Goal: Book appointment/travel/reservation

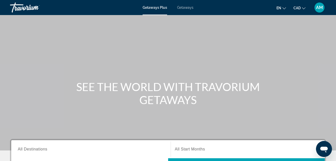
drag, startPoint x: 0, startPoint y: 0, endPoint x: 31, endPoint y: 93, distance: 97.8
click at [31, 93] on div "SEE THE WORLD WITH TRAVORIUM GETAWAYS" at bounding box center [168, 93] width 336 height 26
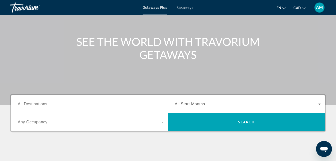
scroll to position [50, 0]
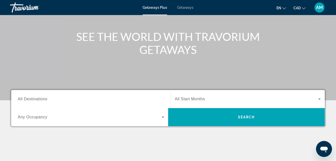
click at [46, 99] on span "All Destinations" at bounding box center [33, 99] width 30 height 4
click at [46, 99] on input "Destination All Destinations" at bounding box center [91, 99] width 147 height 6
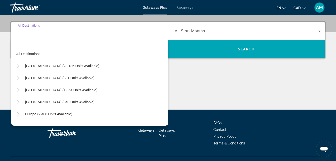
scroll to position [122, 0]
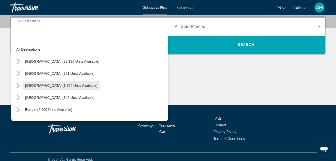
click at [49, 87] on span "Search widget" at bounding box center [61, 85] width 77 height 12
type input "**********"
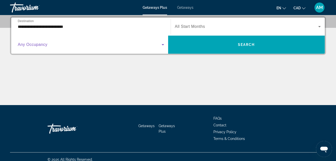
click at [88, 46] on span "Search widget" at bounding box center [90, 45] width 144 height 6
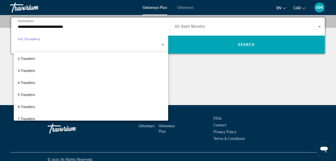
scroll to position [14, 0]
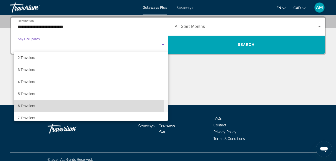
click at [29, 106] on span "6 Travelers" at bounding box center [26, 106] width 17 height 6
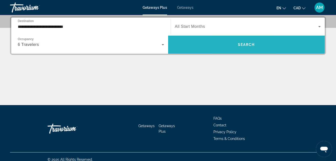
click at [237, 46] on span "Search widget" at bounding box center [246, 45] width 157 height 12
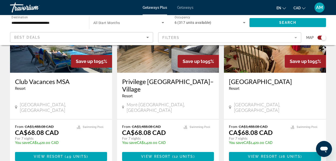
scroll to position [595, 0]
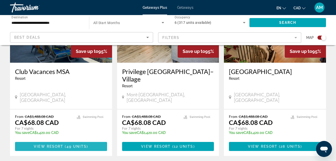
click at [90, 140] on span "Main content" at bounding box center [61, 146] width 92 height 12
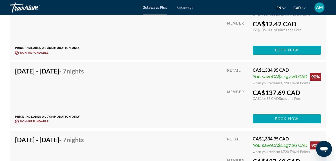
scroll to position [1990, 0]
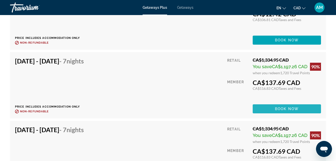
click at [291, 111] on span "Book now" at bounding box center [287, 109] width 24 height 4
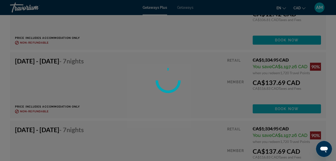
click at [291, 115] on div at bounding box center [168, 80] width 336 height 161
click at [284, 114] on div at bounding box center [168, 80] width 336 height 161
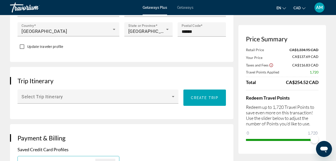
scroll to position [240, 0]
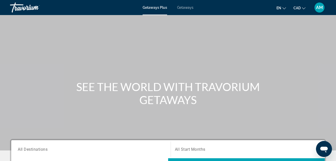
click at [190, 8] on span "Getaways" at bounding box center [185, 8] width 16 height 4
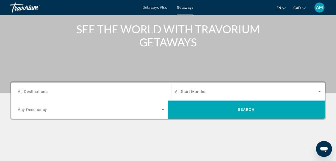
scroll to position [64, 0]
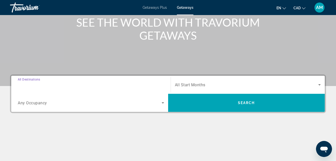
click at [58, 84] on input "Destination All Destinations" at bounding box center [91, 85] width 147 height 6
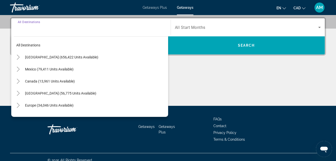
scroll to position [122, 0]
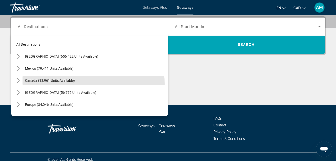
click at [58, 84] on span "Search widget" at bounding box center [96, 80] width 146 height 12
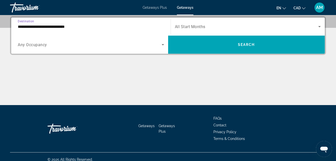
click at [80, 26] on input "**********" at bounding box center [91, 27] width 147 height 6
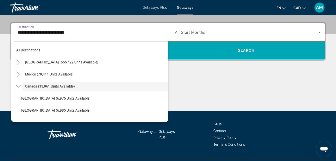
scroll to position [6, 0]
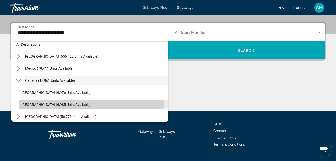
click at [73, 106] on span "[GEOGRAPHIC_DATA] (6,985 units available)" at bounding box center [55, 104] width 69 height 4
type input "**********"
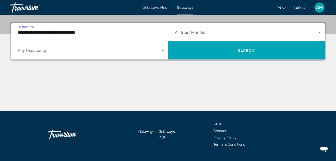
scroll to position [122, 0]
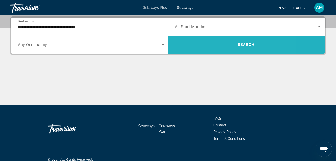
click at [216, 52] on span "Search widget" at bounding box center [246, 45] width 157 height 18
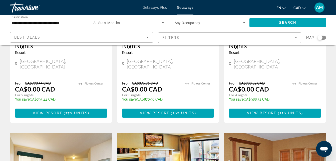
scroll to position [127, 0]
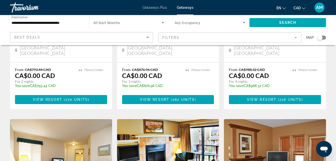
click at [197, 38] on mat-form-field "Filters" at bounding box center [229, 37] width 143 height 11
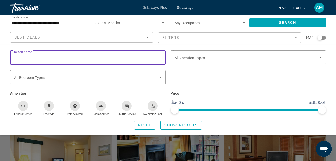
click at [118, 58] on input "Resort name" at bounding box center [88, 58] width 148 height 6
type input "**********"
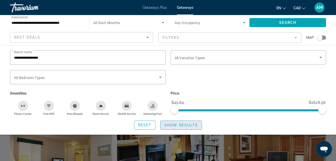
click at [173, 122] on span "Search widget" at bounding box center [181, 125] width 41 height 12
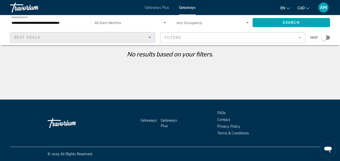
click at [79, 40] on div "Best Deals" at bounding box center [81, 37] width 134 height 6
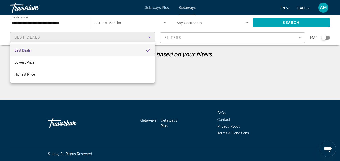
click at [213, 34] on div at bounding box center [170, 80] width 340 height 161
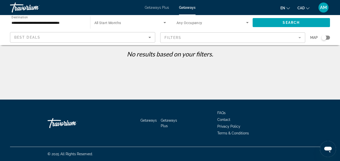
click at [213, 34] on mat-form-field "Filters" at bounding box center [232, 37] width 145 height 11
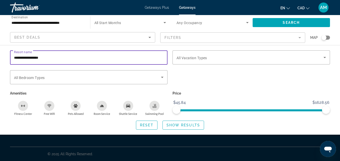
click at [73, 60] on input "**********" at bounding box center [89, 58] width 150 height 6
type input "*******"
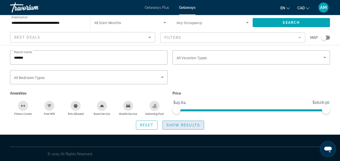
click at [173, 123] on span "Show Results" at bounding box center [184, 125] width 34 height 4
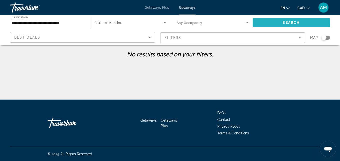
click at [258, 26] on span "Search widget" at bounding box center [292, 23] width 78 height 12
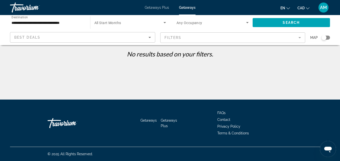
click at [216, 37] on mat-form-field "Filters" at bounding box center [232, 37] width 145 height 11
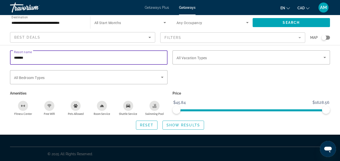
click at [96, 60] on input "*******" at bounding box center [89, 58] width 150 height 6
type input "*"
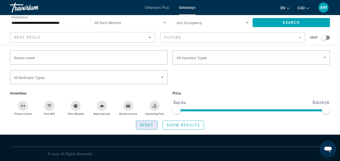
click at [153, 125] on span "Reset" at bounding box center [147, 125] width 14 height 4
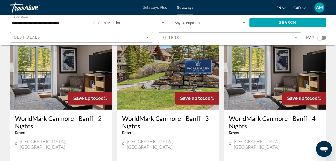
scroll to position [47, 0]
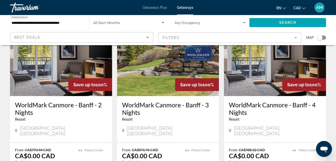
click at [325, 39] on div "Search widget" at bounding box center [322, 38] width 9 height 4
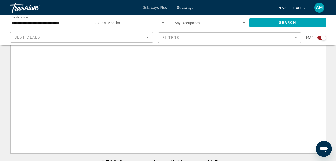
scroll to position [202, 0]
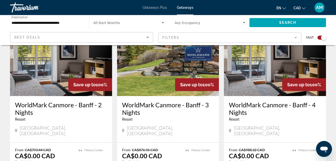
click at [319, 38] on div "Search widget" at bounding box center [322, 38] width 9 height 4
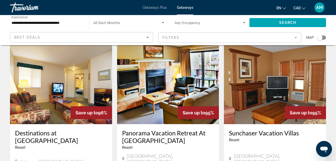
scroll to position [47, 0]
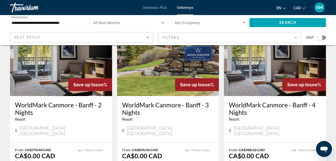
click at [320, 38] on div "Search widget" at bounding box center [320, 37] width 5 height 5
click at [287, 38] on mat-form-field "Filters" at bounding box center [229, 37] width 143 height 11
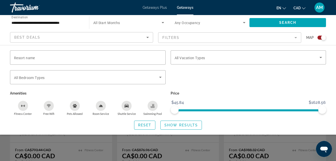
click at [288, 39] on mat-form-field "Filters" at bounding box center [229, 37] width 143 height 11
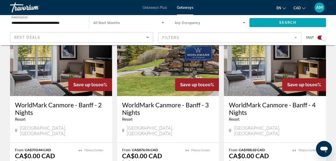
click at [287, 38] on mat-form-field "Filters" at bounding box center [229, 37] width 143 height 11
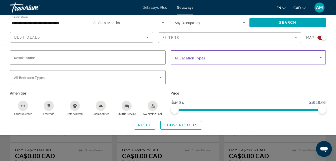
click at [281, 58] on span "Search widget" at bounding box center [247, 57] width 145 height 6
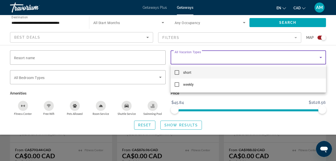
click at [318, 38] on div at bounding box center [168, 80] width 336 height 161
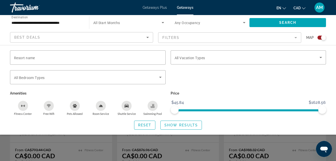
click at [318, 38] on div "Search widget" at bounding box center [322, 38] width 9 height 4
click at [130, 41] on div "Best Deals" at bounding box center [81, 39] width 135 height 14
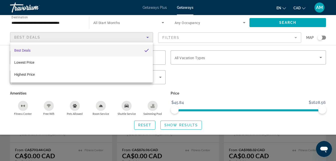
click at [219, 83] on div at bounding box center [168, 80] width 336 height 161
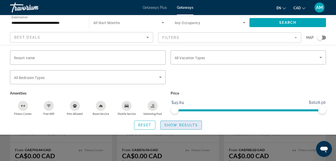
click at [194, 126] on span "Show Results" at bounding box center [182, 125] width 34 height 4
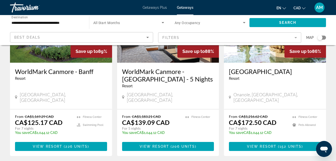
scroll to position [631, 0]
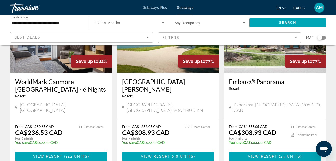
scroll to position [80, 0]
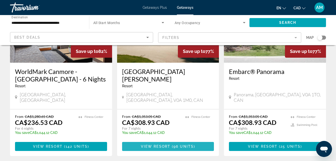
click at [164, 144] on span "View Resort" at bounding box center [156, 146] width 30 height 4
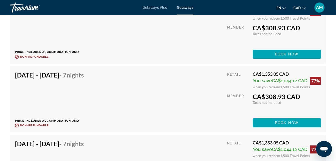
scroll to position [1212, 0]
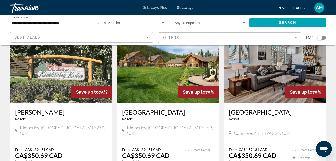
scroll to position [651, 0]
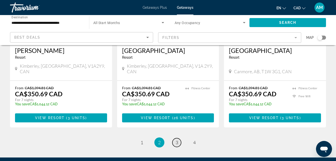
click at [175, 138] on link "page 3" at bounding box center [177, 142] width 9 height 9
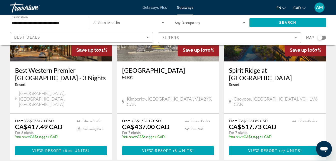
scroll to position [281, 0]
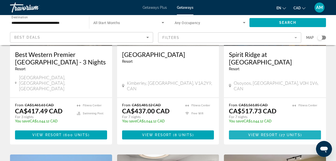
click at [278, 133] on span "Main content" at bounding box center [279, 135] width 2 height 4
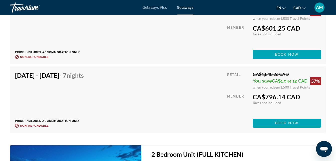
scroll to position [1193, 0]
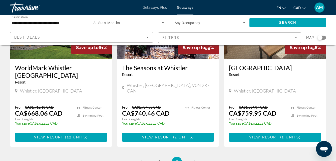
scroll to position [681, 0]
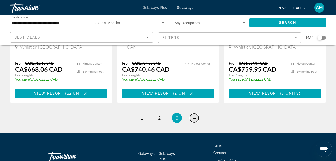
click at [196, 115] on span "4" at bounding box center [194, 118] width 3 height 6
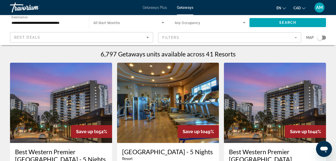
click at [158, 9] on span "Getaways Plus" at bounding box center [155, 8] width 24 height 4
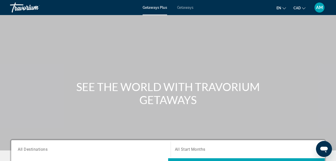
click at [39, 147] on span "All Destinations" at bounding box center [33, 149] width 30 height 5
click at [39, 147] on input "Destination All Destinations" at bounding box center [91, 149] width 147 height 6
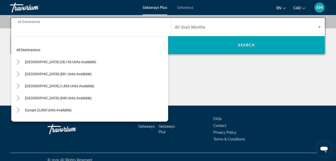
scroll to position [122, 0]
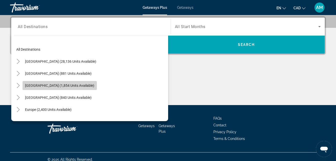
click at [62, 86] on span "[GEOGRAPHIC_DATA] (1,854 units available)" at bounding box center [59, 85] width 69 height 4
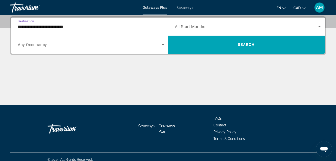
click at [90, 26] on input "**********" at bounding box center [91, 27] width 147 height 6
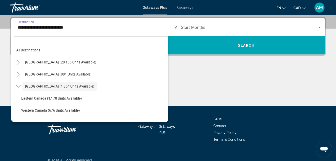
scroll to position [6, 0]
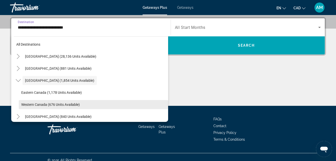
click at [64, 105] on span "Western Canada (676 units available)" at bounding box center [50, 104] width 59 height 4
type input "**********"
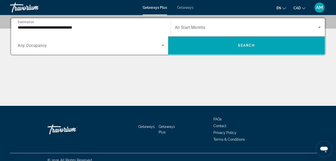
scroll to position [122, 0]
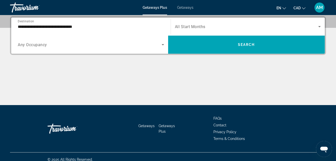
click at [147, 48] on div "Search widget" at bounding box center [91, 45] width 147 height 14
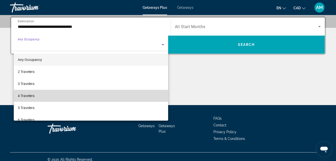
click at [94, 96] on mat-option "4 Travelers" at bounding box center [91, 96] width 155 height 12
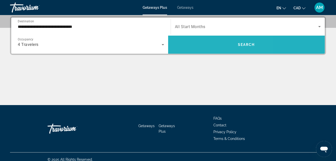
click at [204, 44] on span "Search widget" at bounding box center [246, 45] width 157 height 12
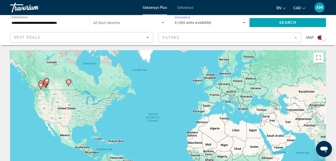
click at [204, 23] on span "4 (366 units available)" at bounding box center [193, 23] width 37 height 4
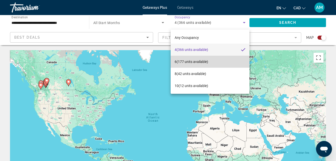
click at [195, 61] on span "6 (177 units available)" at bounding box center [192, 62] width 34 height 6
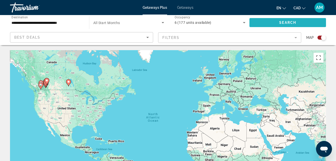
click at [266, 23] on span "Search widget" at bounding box center [288, 23] width 77 height 12
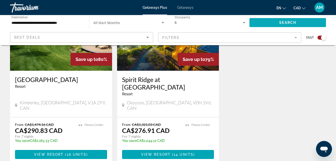
scroll to position [771, 0]
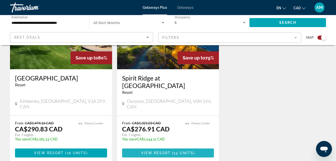
click at [172, 151] on span "( 14 units )" at bounding box center [183, 153] width 24 height 4
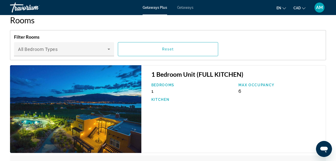
scroll to position [876, 0]
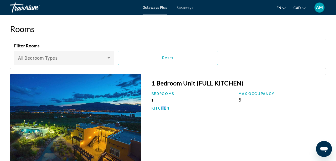
drag, startPoint x: 162, startPoint y: 124, endPoint x: 166, endPoint y: 126, distance: 4.1
click at [166, 126] on div "1 Bedroom Unit (FULL KITCHEN) Bedrooms 1 Max Occupancy 6 Kitchen" at bounding box center [234, 118] width 185 height 88
click at [233, 123] on div "1 Bedroom Unit (FULL KITCHEN) Bedrooms 1 Max Occupancy 6 Kitchen" at bounding box center [234, 118] width 185 height 88
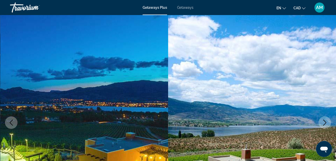
scroll to position [0, 0]
